Goal: Task Accomplishment & Management: Manage account settings

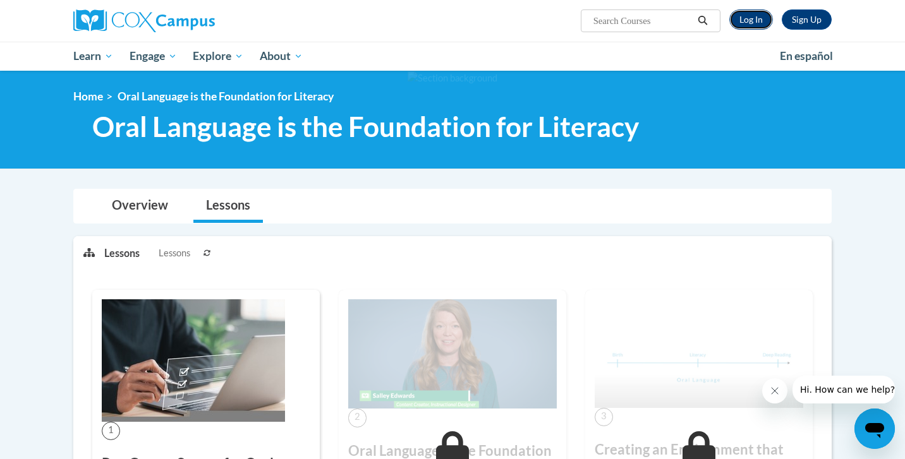
click at [756, 16] on link "Log In" at bounding box center [751, 19] width 44 height 20
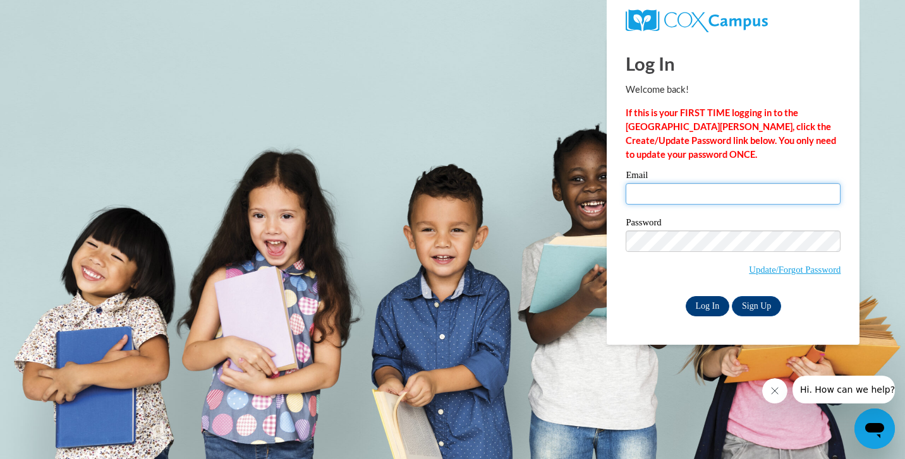
type input "mercedes.spencermoreno@freedomprep.org"
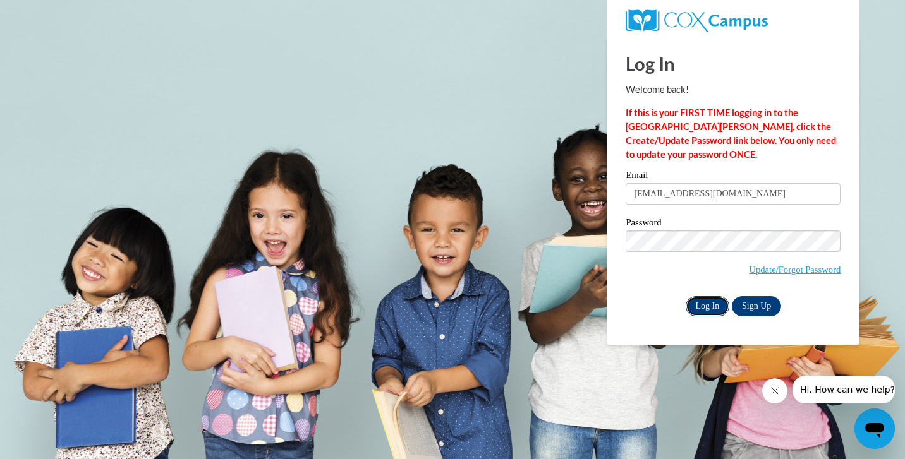
click at [707, 305] on input "Log In" at bounding box center [708, 306] width 44 height 20
